Goal: Go to known website: Access a specific website the user already knows

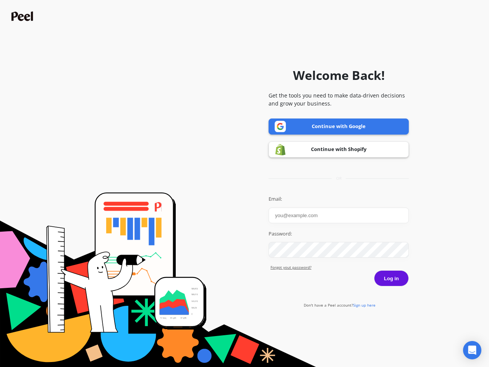
click at [472, 350] on icon "Open Intercom Messenger" at bounding box center [472, 349] width 8 height 9
